Goal: Task Accomplishment & Management: Manage account settings

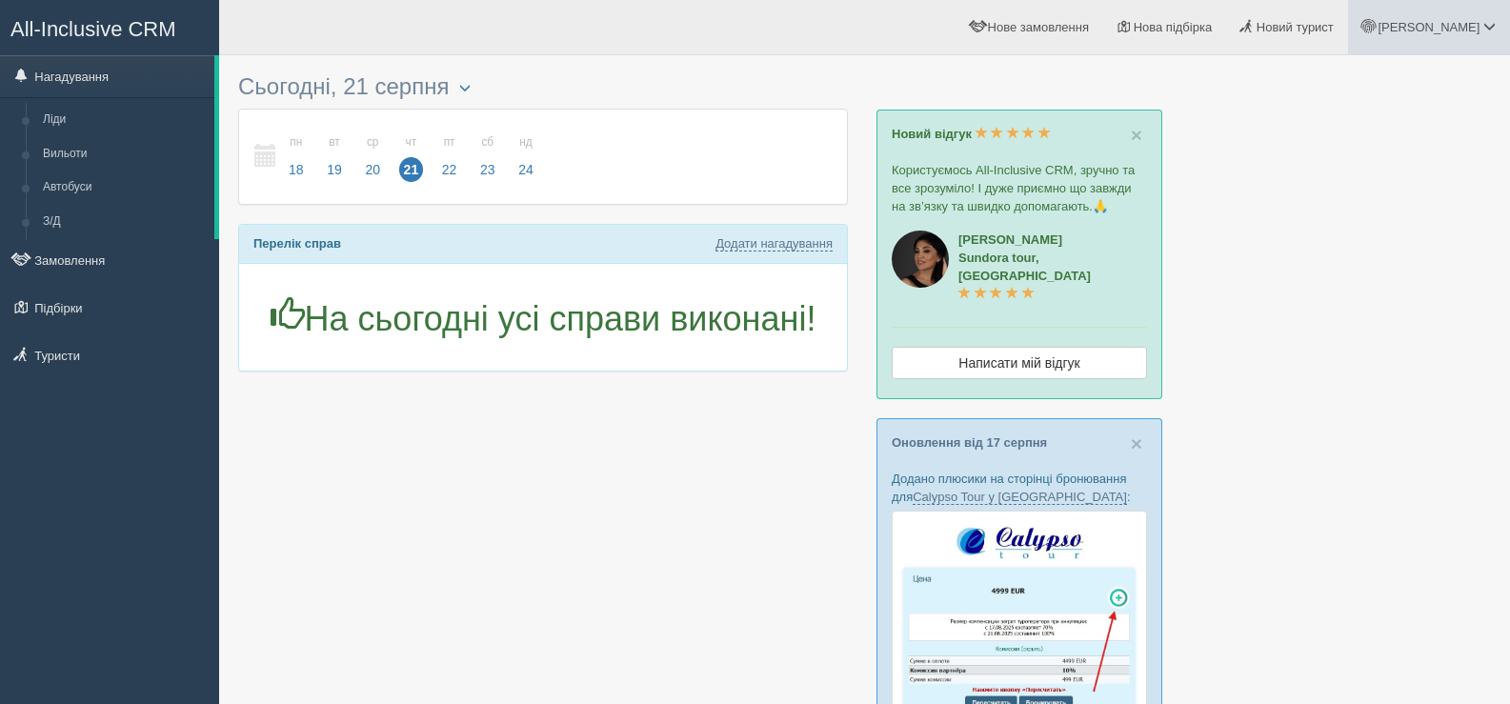
click at [1491, 25] on span at bounding box center [1489, 26] width 12 height 12
click at [1381, 81] on span "Мій профіль" at bounding box center [1375, 84] width 70 height 14
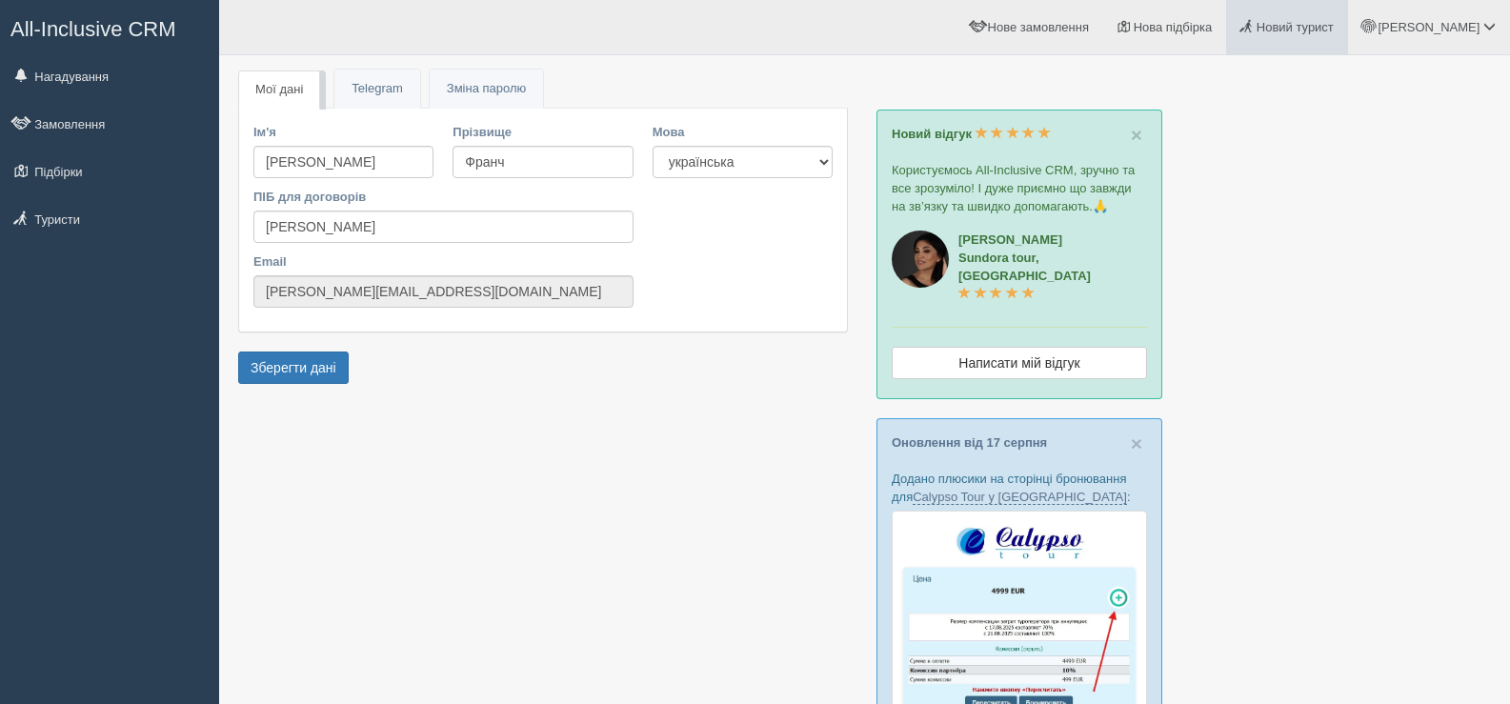
click at [1333, 26] on span "Новий турист" at bounding box center [1294, 27] width 77 height 14
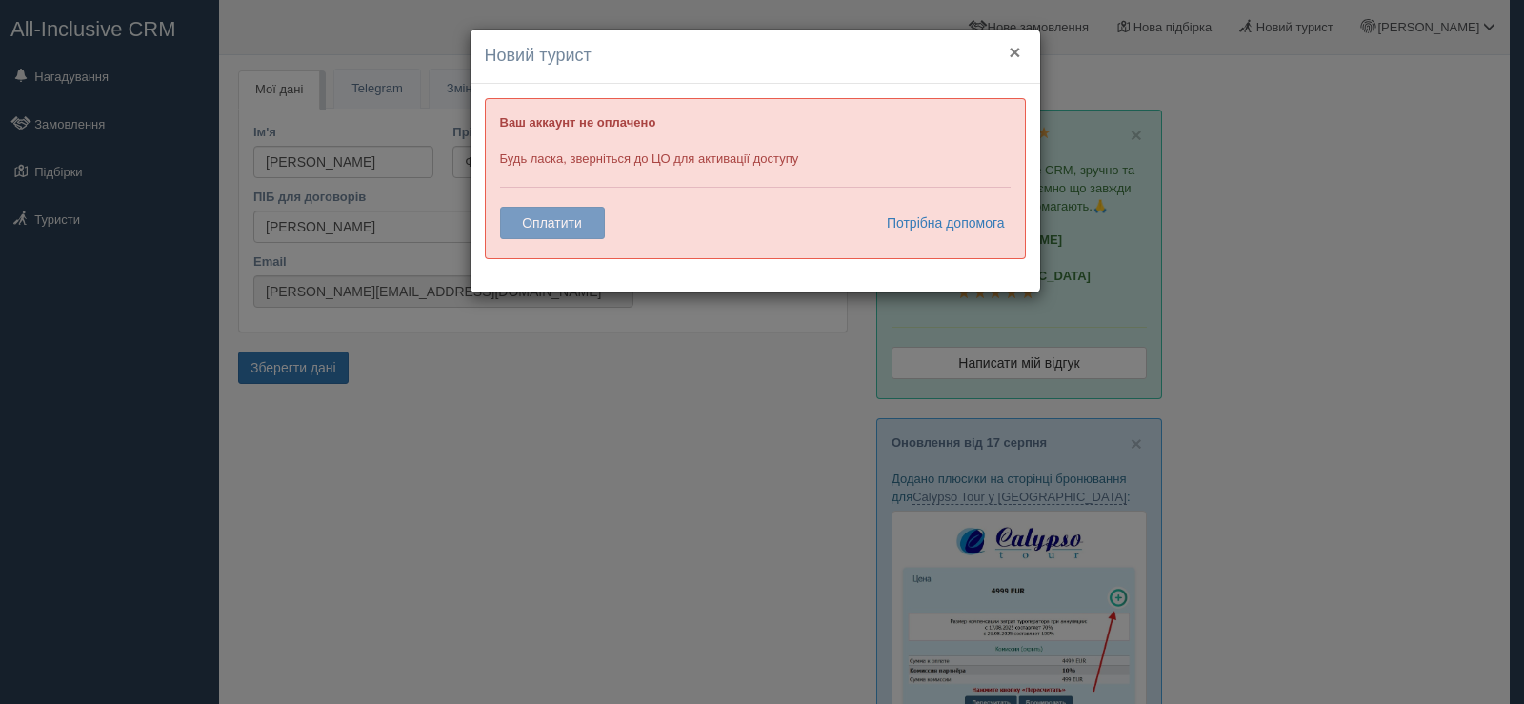
click at [1013, 49] on button "×" at bounding box center [1014, 52] width 11 height 20
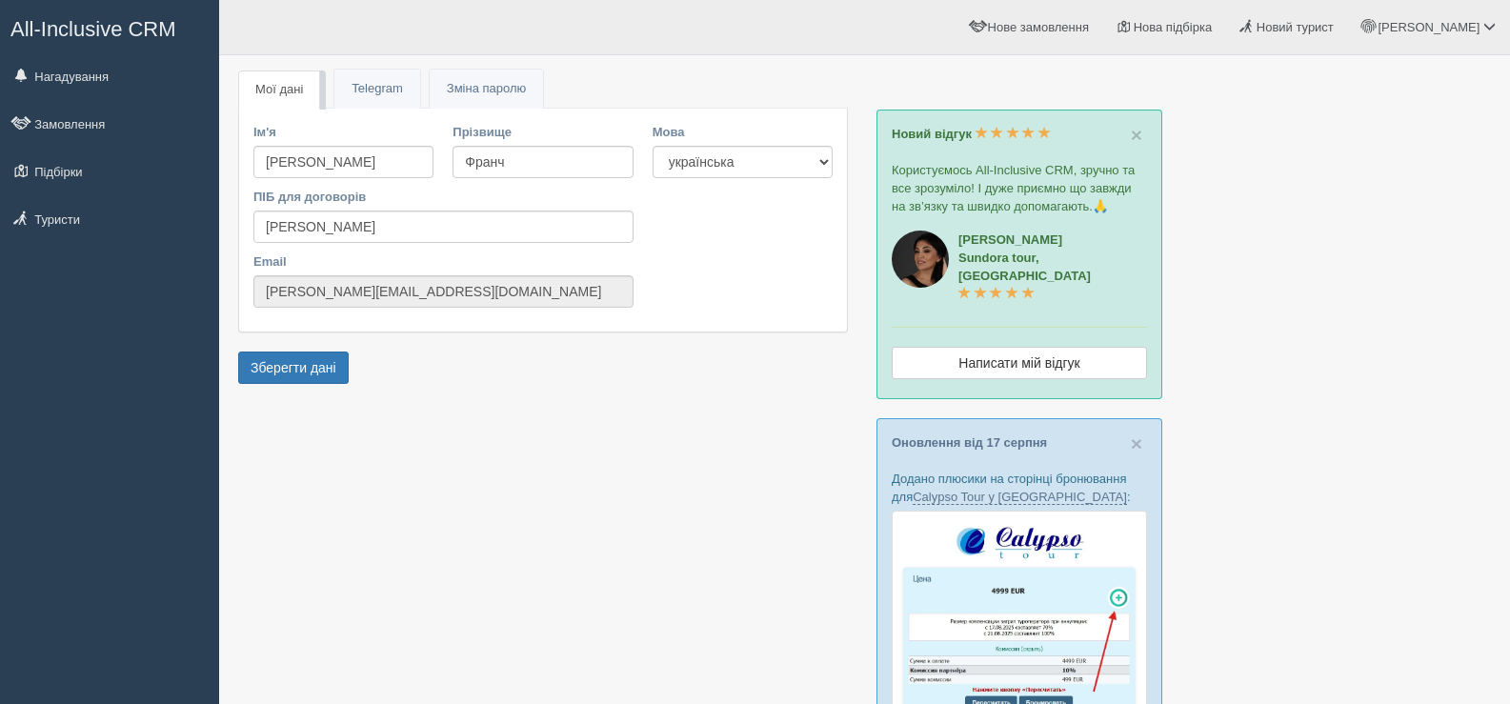
drag, startPoint x: 195, startPoint y: 0, endPoint x: 427, endPoint y: 414, distance: 474.6
